Goal: Browse casually

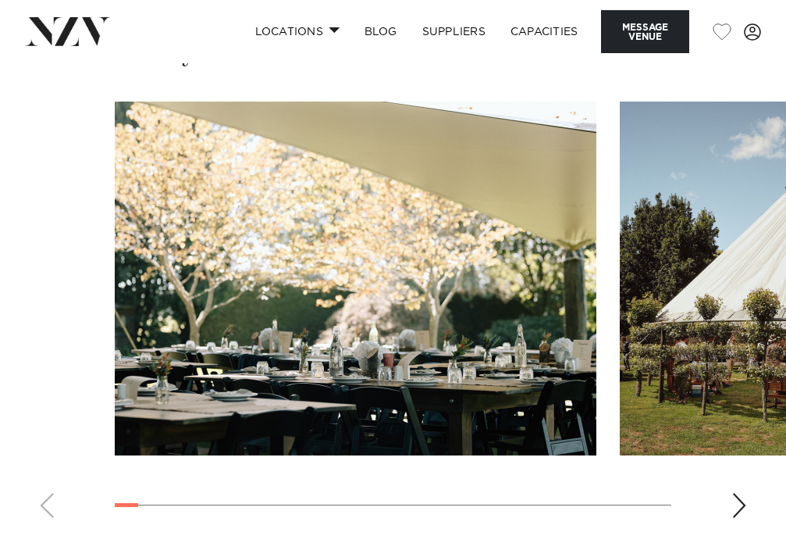
scroll to position [1872, 0]
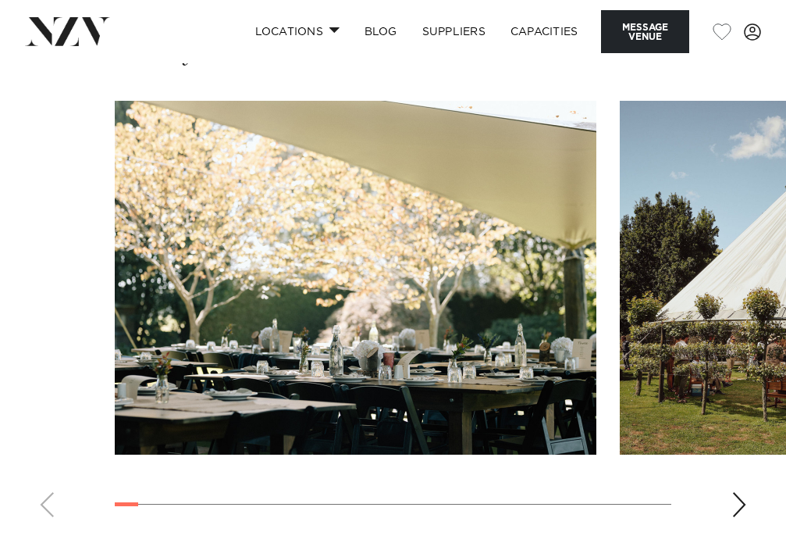
click at [739, 501] on div "Next slide" at bounding box center [740, 504] width 16 height 25
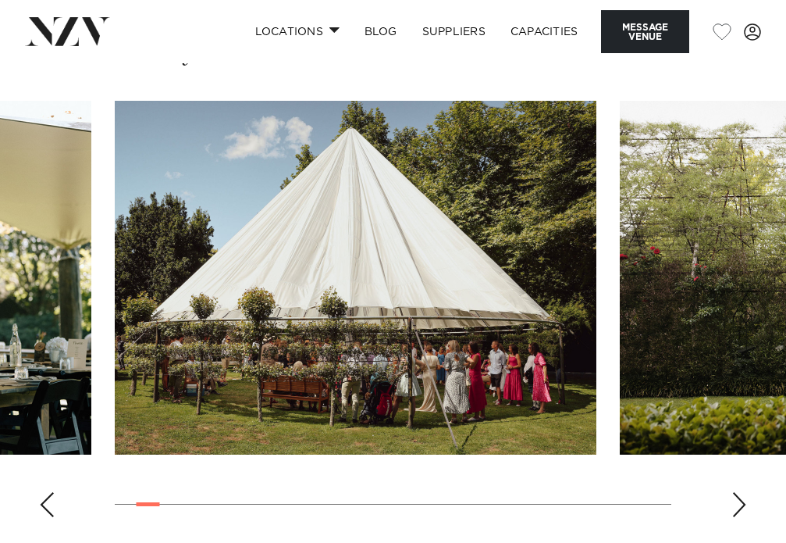
click at [739, 501] on div "Next slide" at bounding box center [740, 504] width 16 height 25
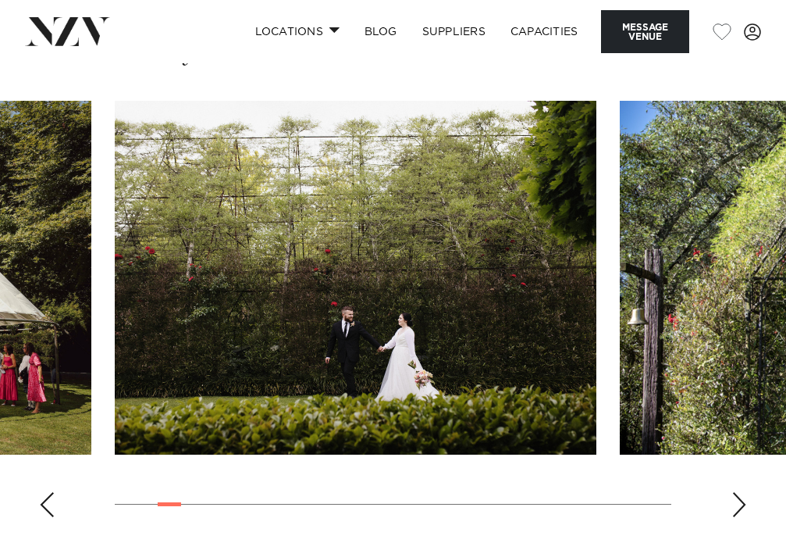
click at [739, 501] on div "Next slide" at bounding box center [740, 504] width 16 height 25
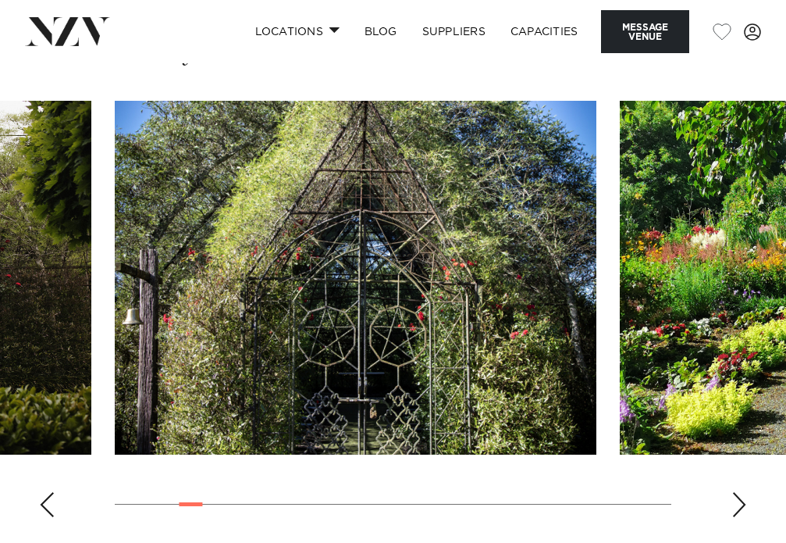
click at [739, 501] on div "Next slide" at bounding box center [740, 504] width 16 height 25
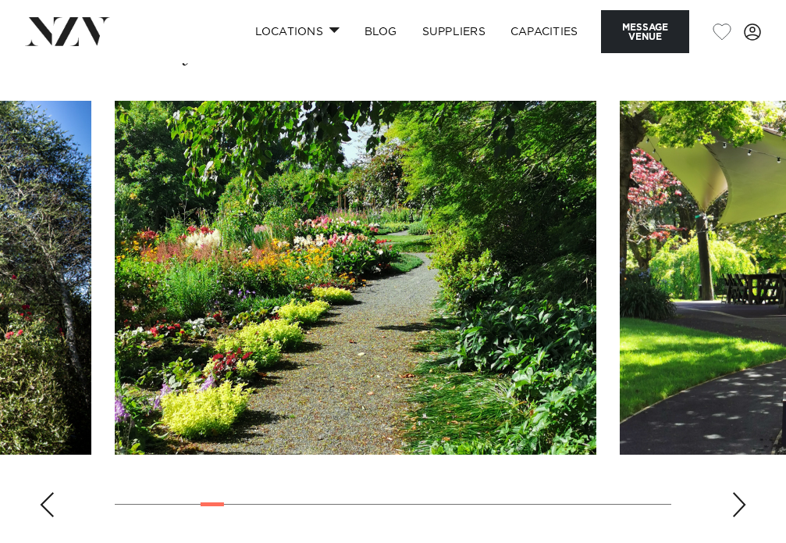
click at [739, 501] on div "Next slide" at bounding box center [740, 504] width 16 height 25
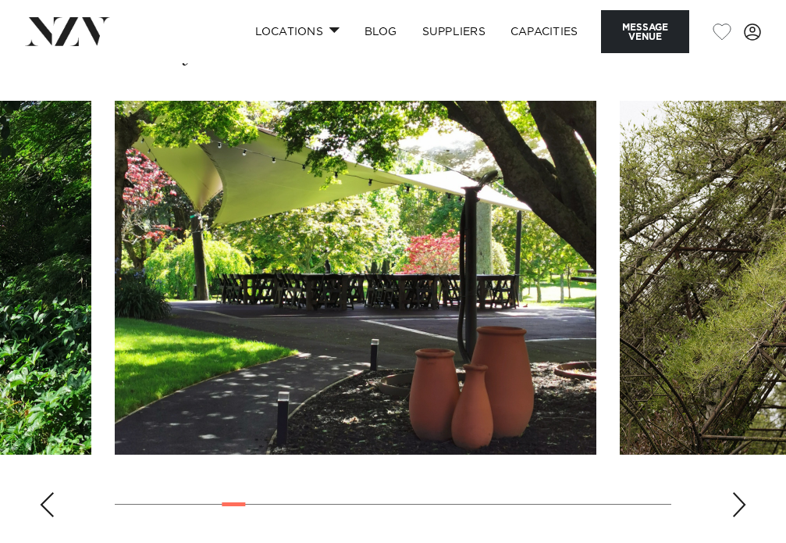
click at [739, 501] on div "Next slide" at bounding box center [740, 504] width 16 height 25
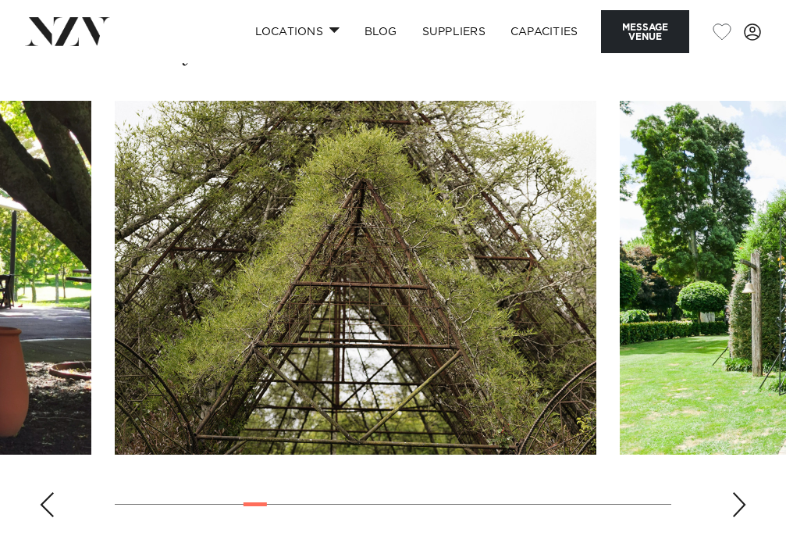
click at [739, 501] on div "Next slide" at bounding box center [740, 504] width 16 height 25
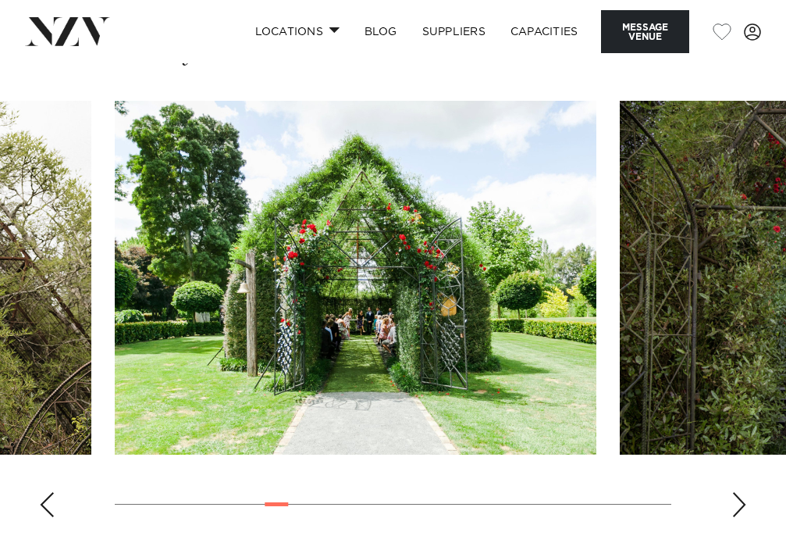
click at [739, 501] on div "Next slide" at bounding box center [740, 504] width 16 height 25
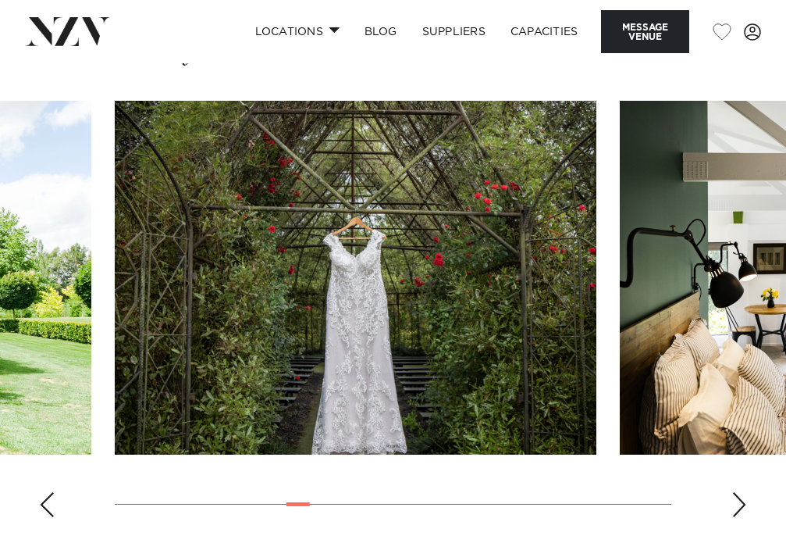
click at [739, 501] on div "Next slide" at bounding box center [740, 504] width 16 height 25
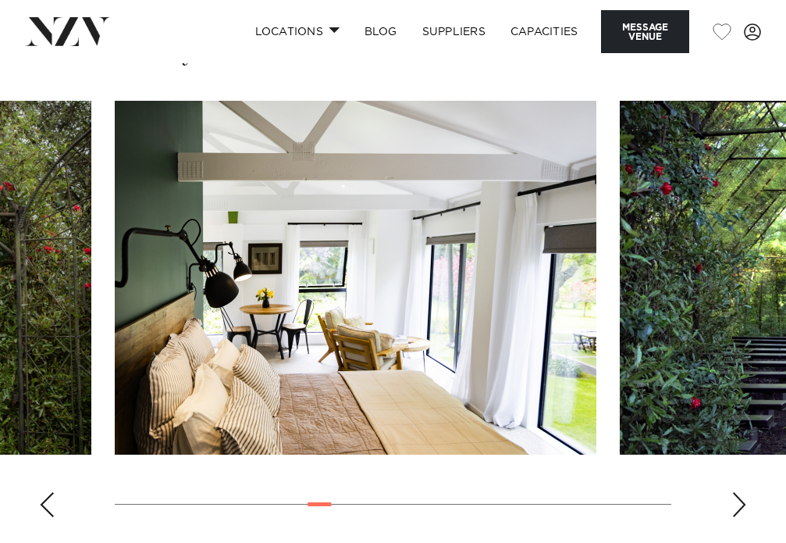
click at [739, 501] on div "Next slide" at bounding box center [740, 504] width 16 height 25
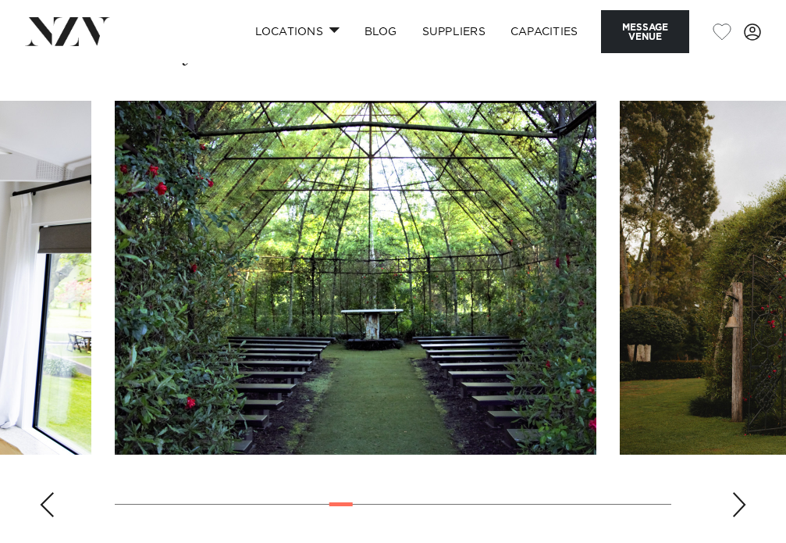
click at [739, 501] on div "Next slide" at bounding box center [740, 504] width 16 height 25
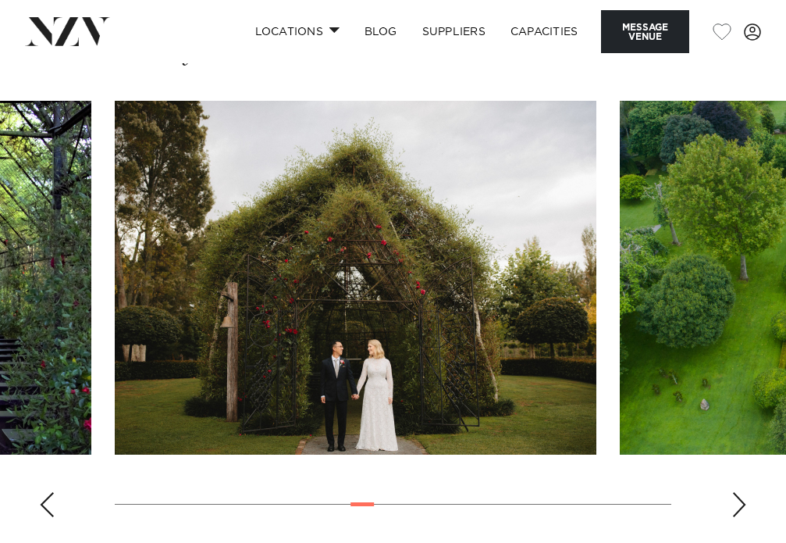
click at [739, 501] on div "Next slide" at bounding box center [740, 504] width 16 height 25
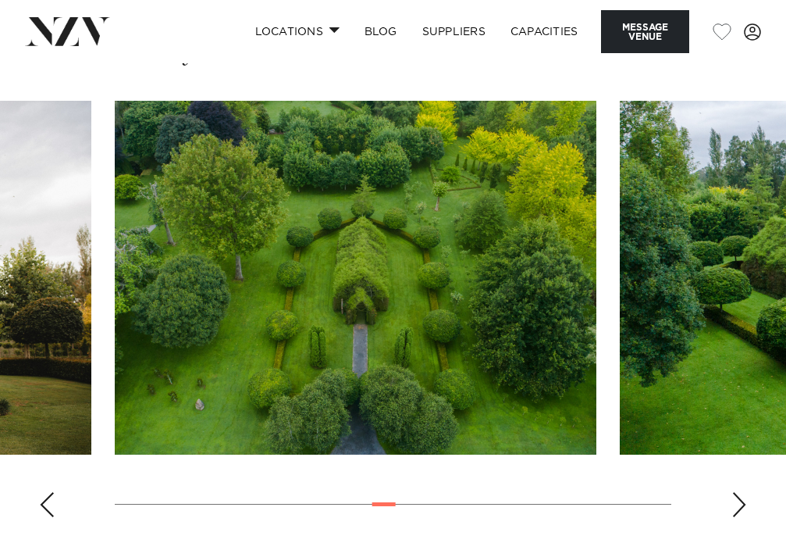
click at [739, 501] on div "Next slide" at bounding box center [740, 504] width 16 height 25
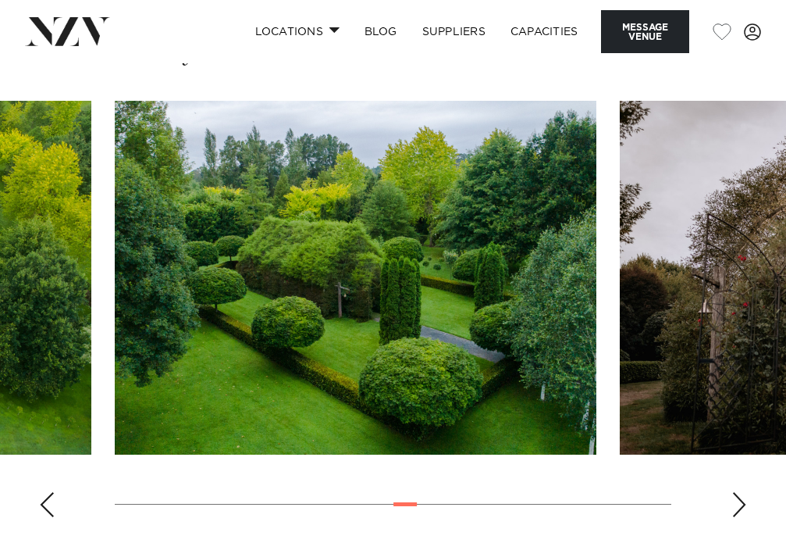
click at [739, 501] on div "Next slide" at bounding box center [740, 504] width 16 height 25
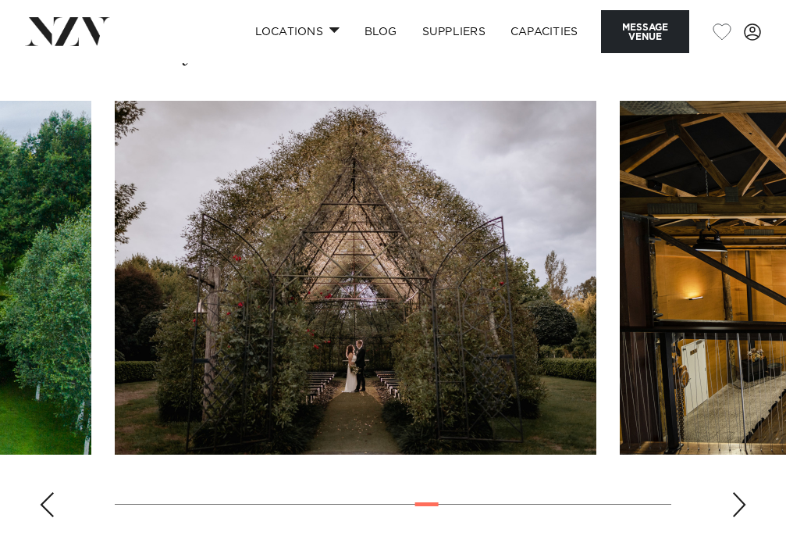
click at [739, 501] on div "Next slide" at bounding box center [740, 504] width 16 height 25
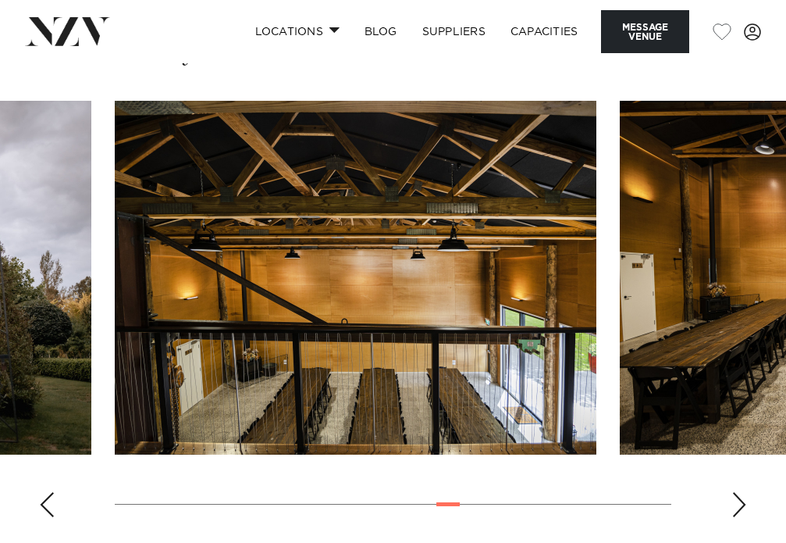
click at [739, 501] on div "Next slide" at bounding box center [740, 504] width 16 height 25
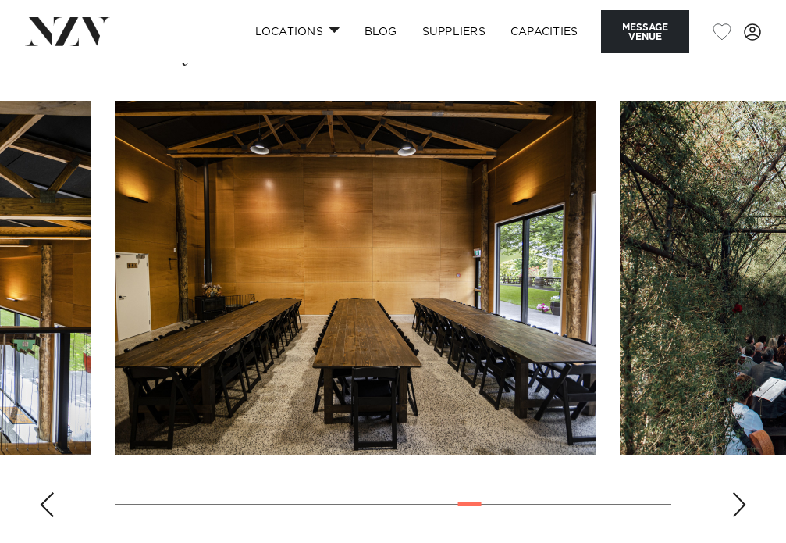
click at [739, 501] on div "Next slide" at bounding box center [740, 504] width 16 height 25
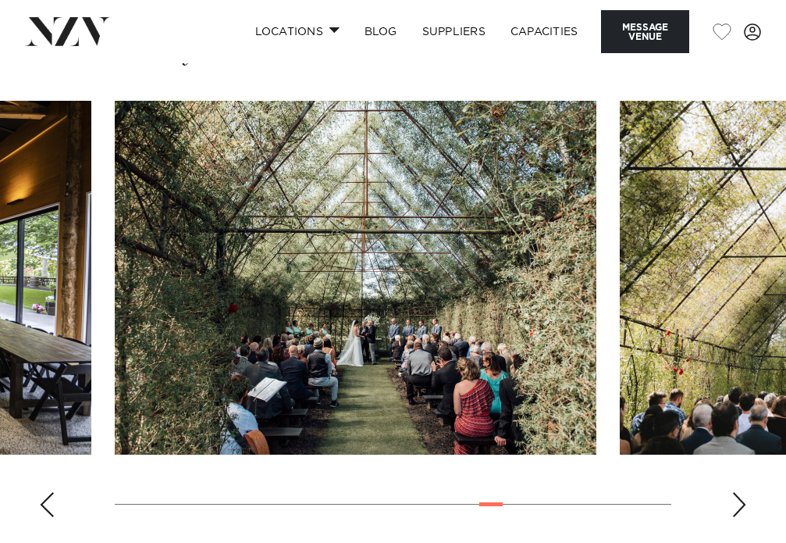
click at [735, 501] on div "Next slide" at bounding box center [740, 504] width 16 height 25
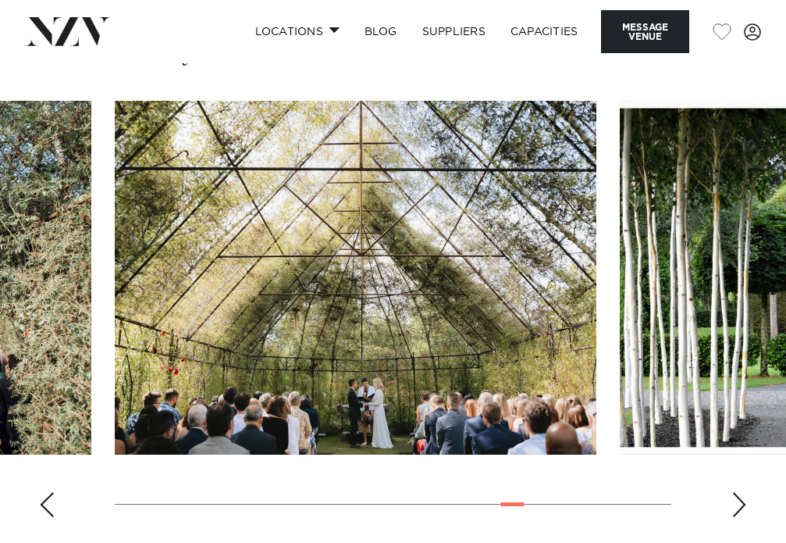
click at [735, 501] on div "Next slide" at bounding box center [740, 504] width 16 height 25
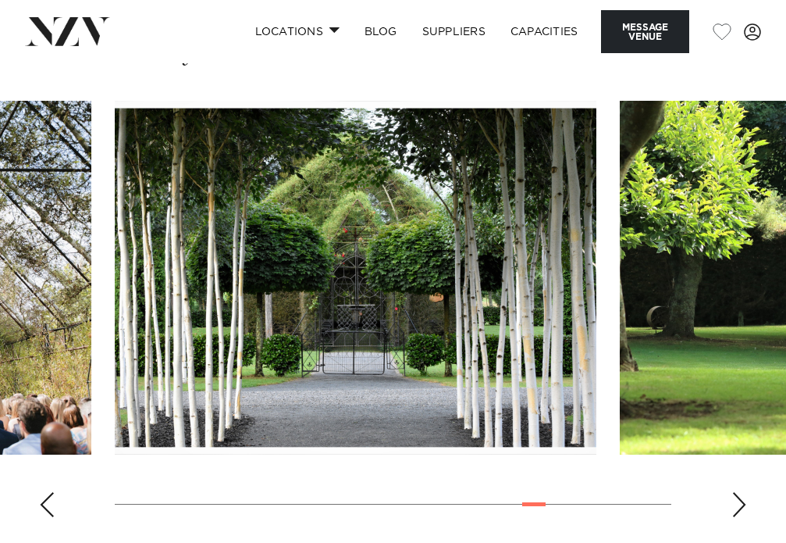
click at [735, 501] on div "Next slide" at bounding box center [740, 504] width 16 height 25
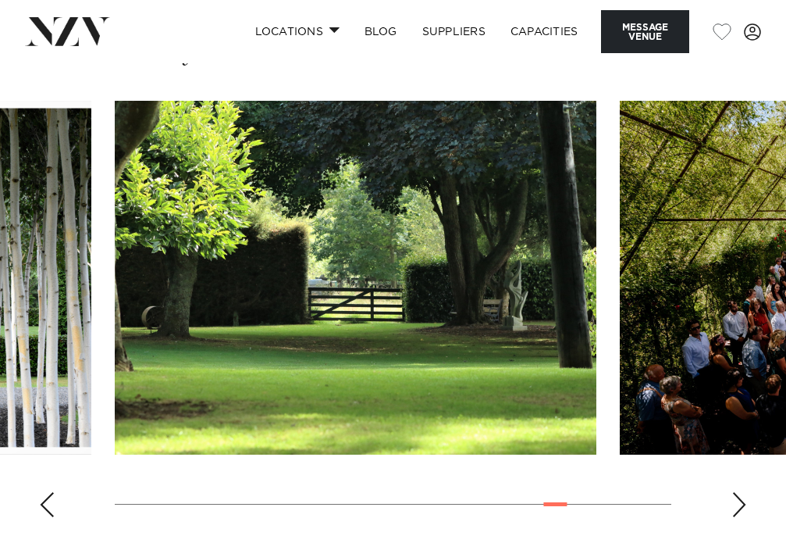
click at [735, 501] on div "Next slide" at bounding box center [740, 504] width 16 height 25
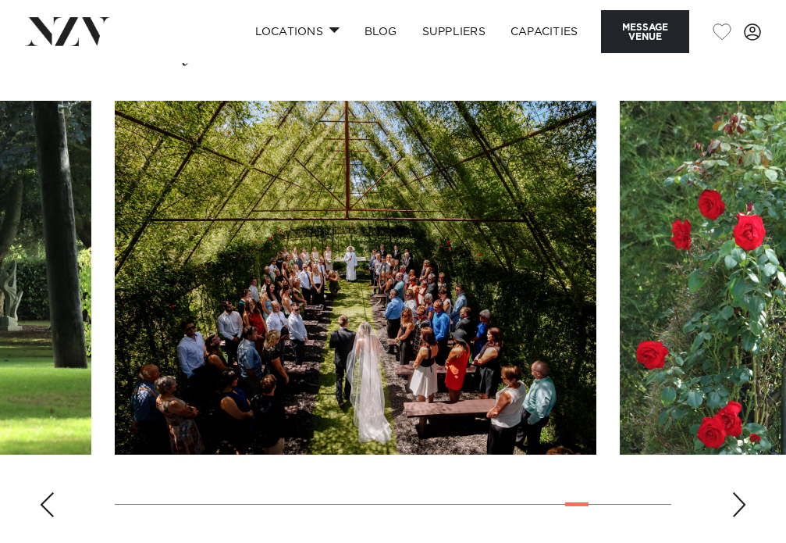
click at [735, 501] on div "Next slide" at bounding box center [740, 504] width 16 height 25
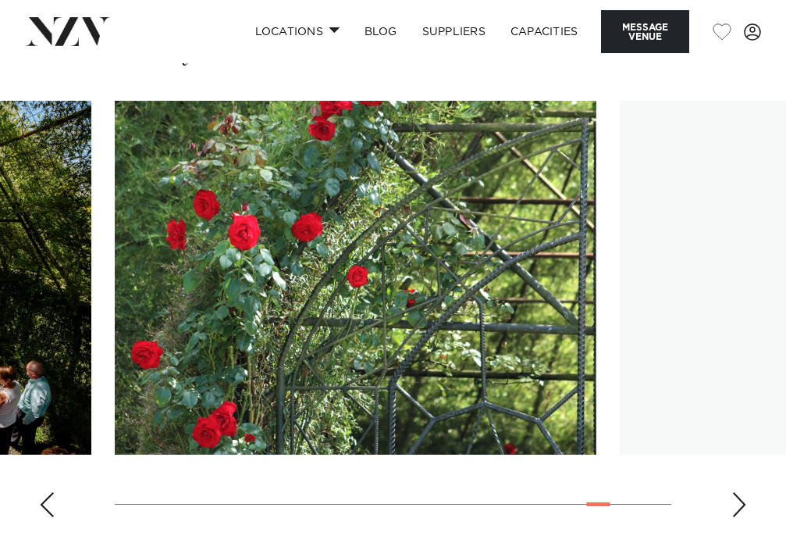
click at [735, 501] on div "Next slide" at bounding box center [740, 504] width 16 height 25
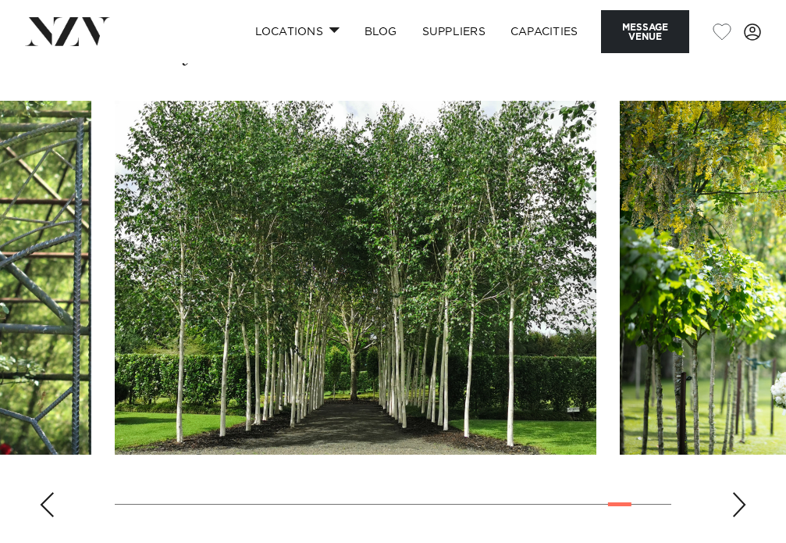
click at [735, 501] on div "Next slide" at bounding box center [740, 504] width 16 height 25
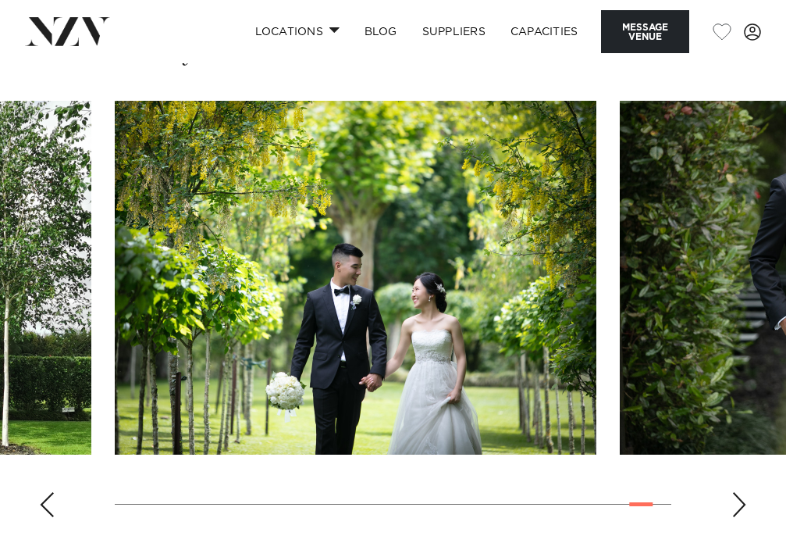
click at [735, 501] on div "Next slide" at bounding box center [740, 504] width 16 height 25
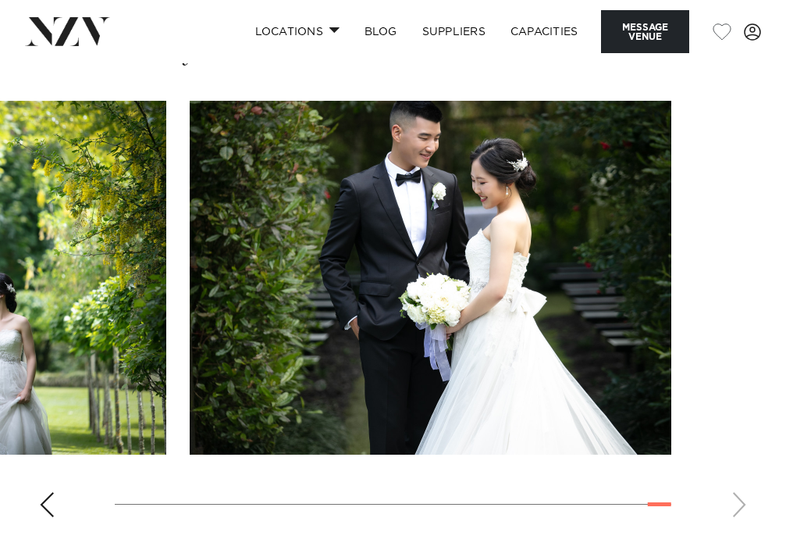
click at [735, 501] on swiper-container at bounding box center [393, 315] width 786 height 429
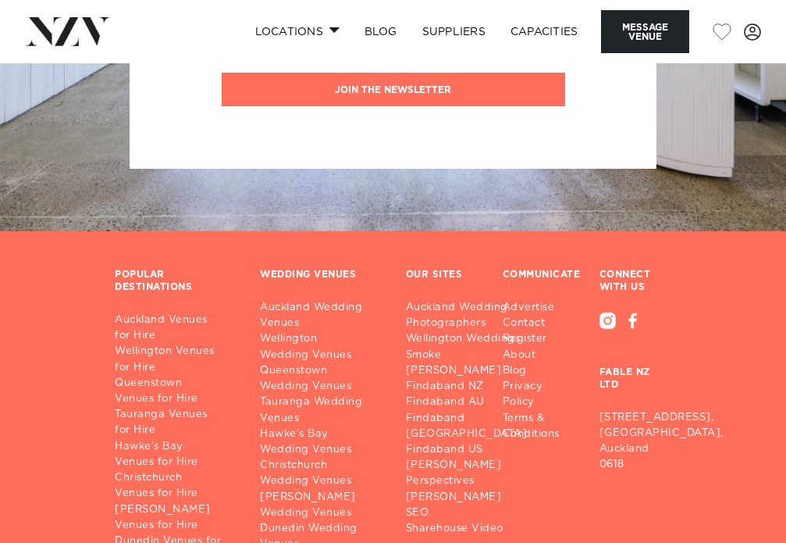
scroll to position [4396, 0]
